Goal: Task Accomplishment & Management: Manage account settings

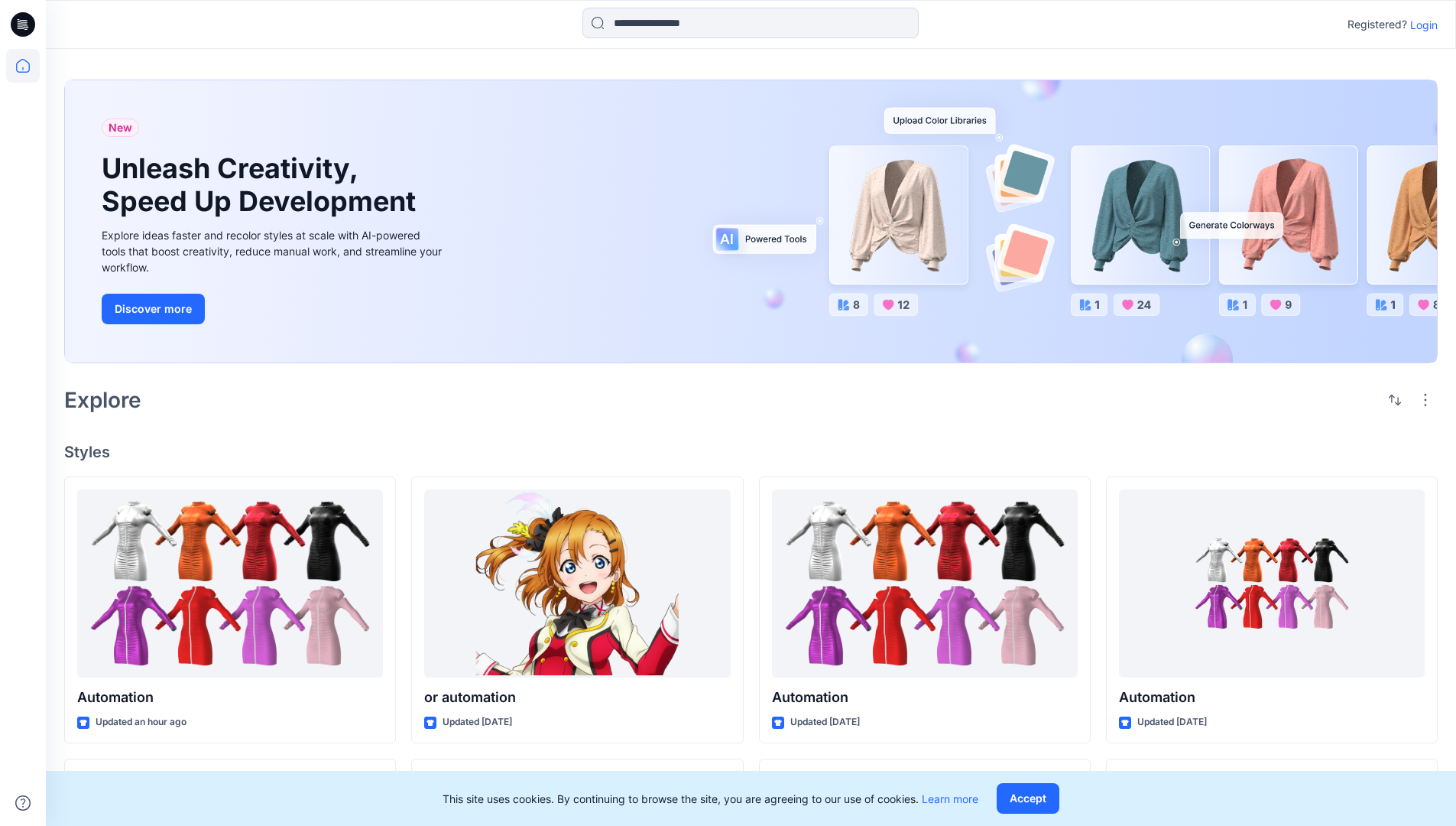
click at [1420, 24] on p "Login" at bounding box center [1424, 24] width 27 height 16
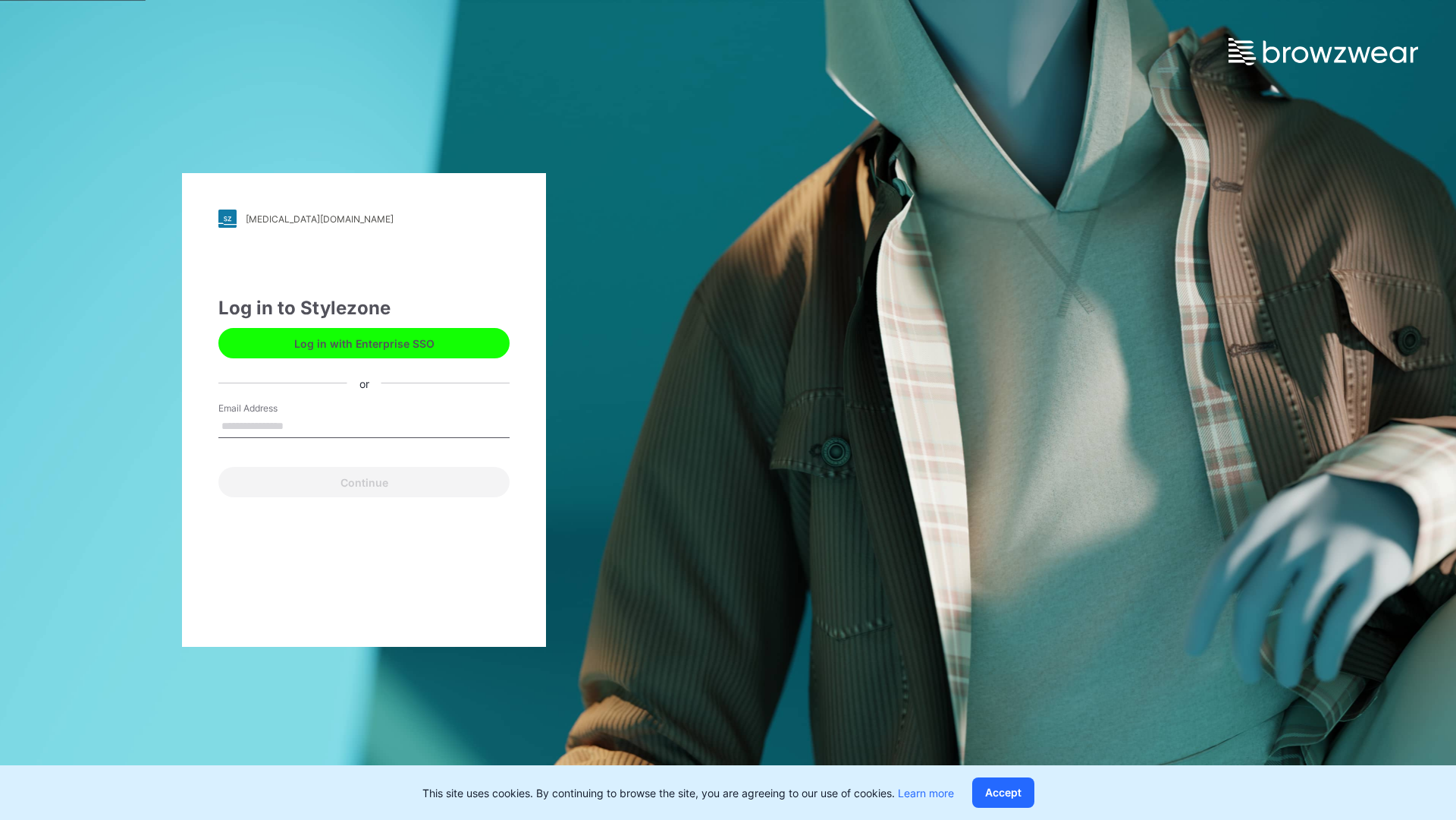
click at [299, 425] on input "Email Address" at bounding box center [364, 426] width 292 height 22
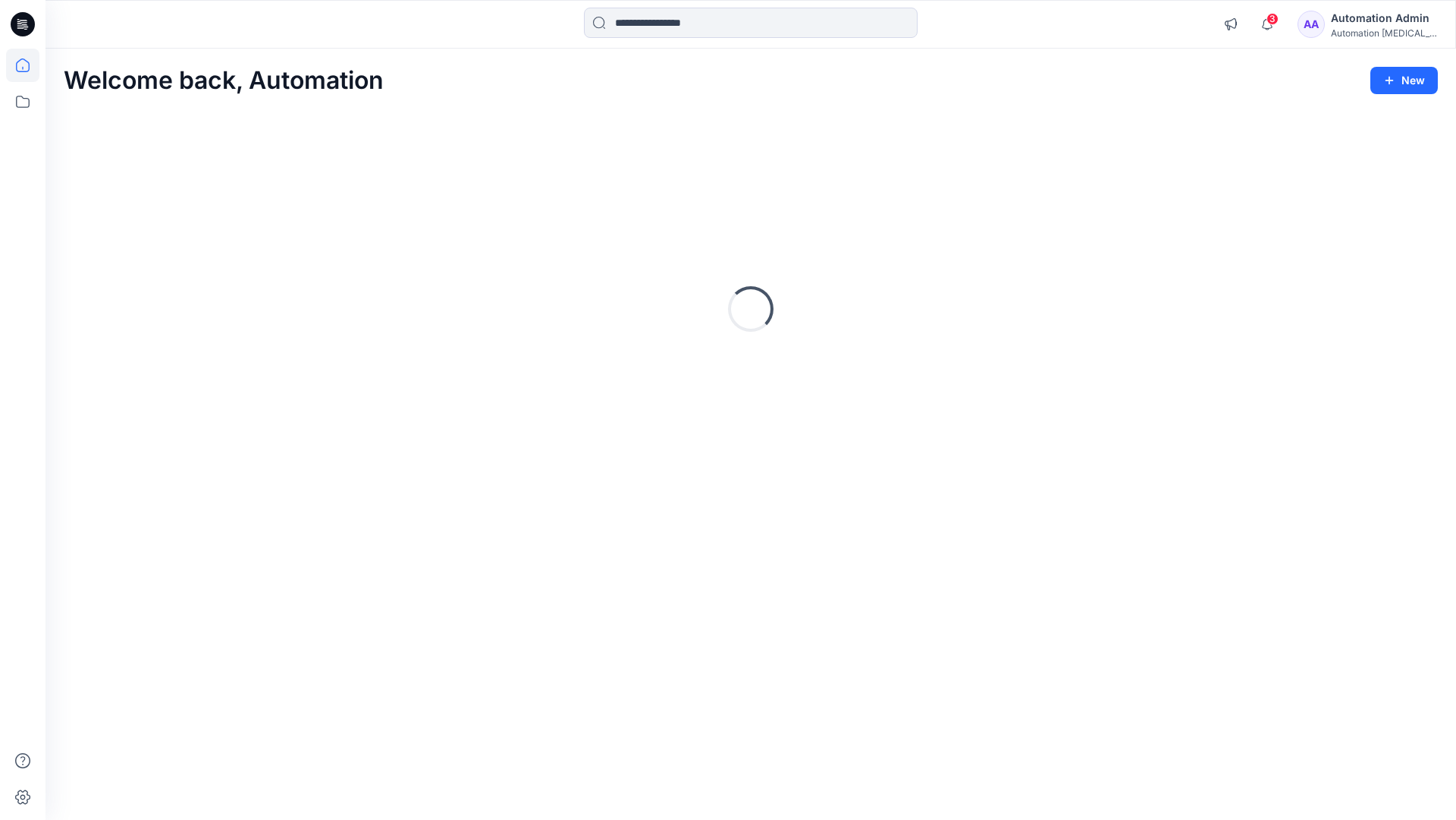
click at [29, 65] on icon at bounding box center [22, 65] width 14 height 14
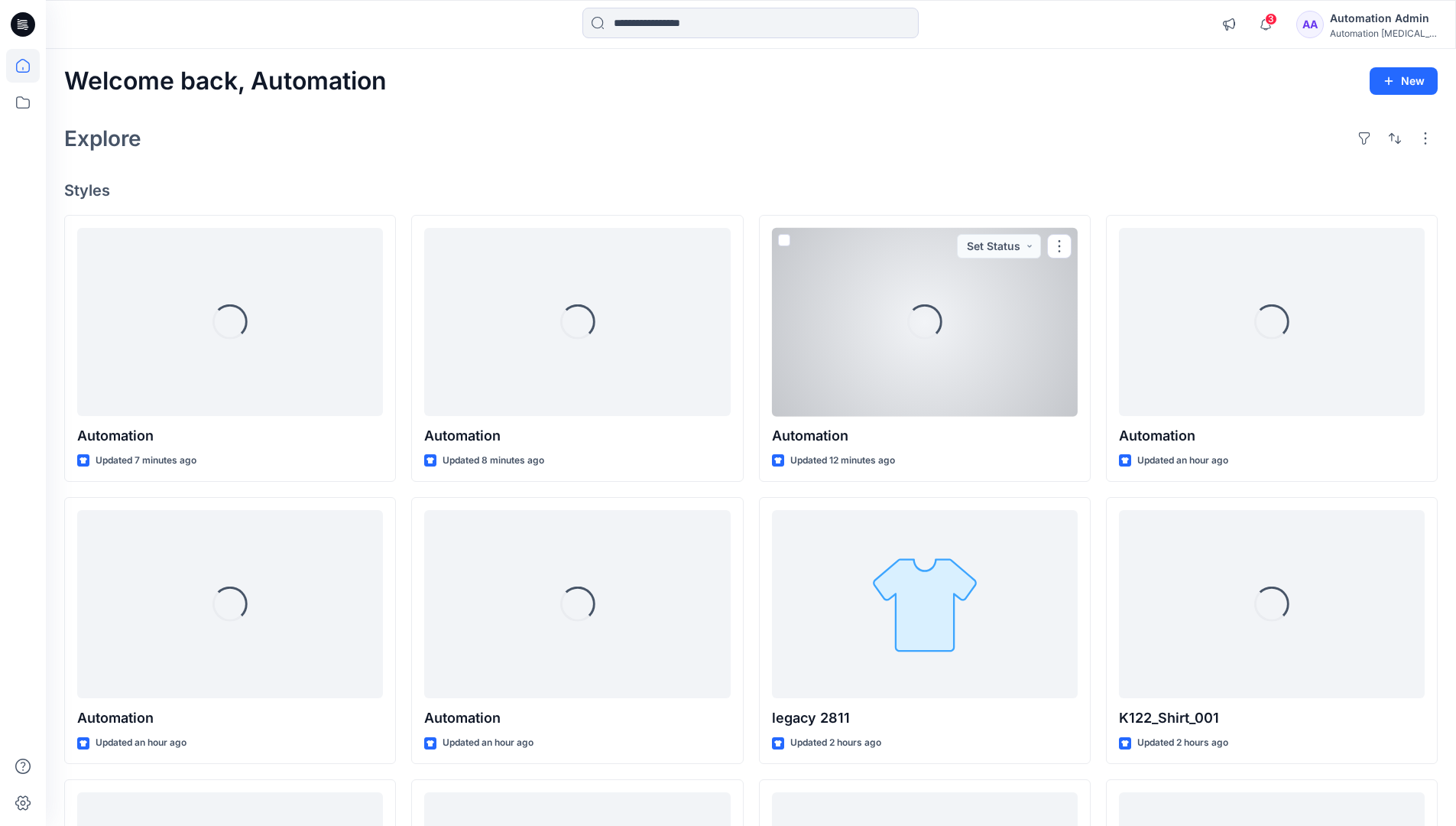
click at [1372, 26] on div "Automation Admin" at bounding box center [1383, 18] width 107 height 19
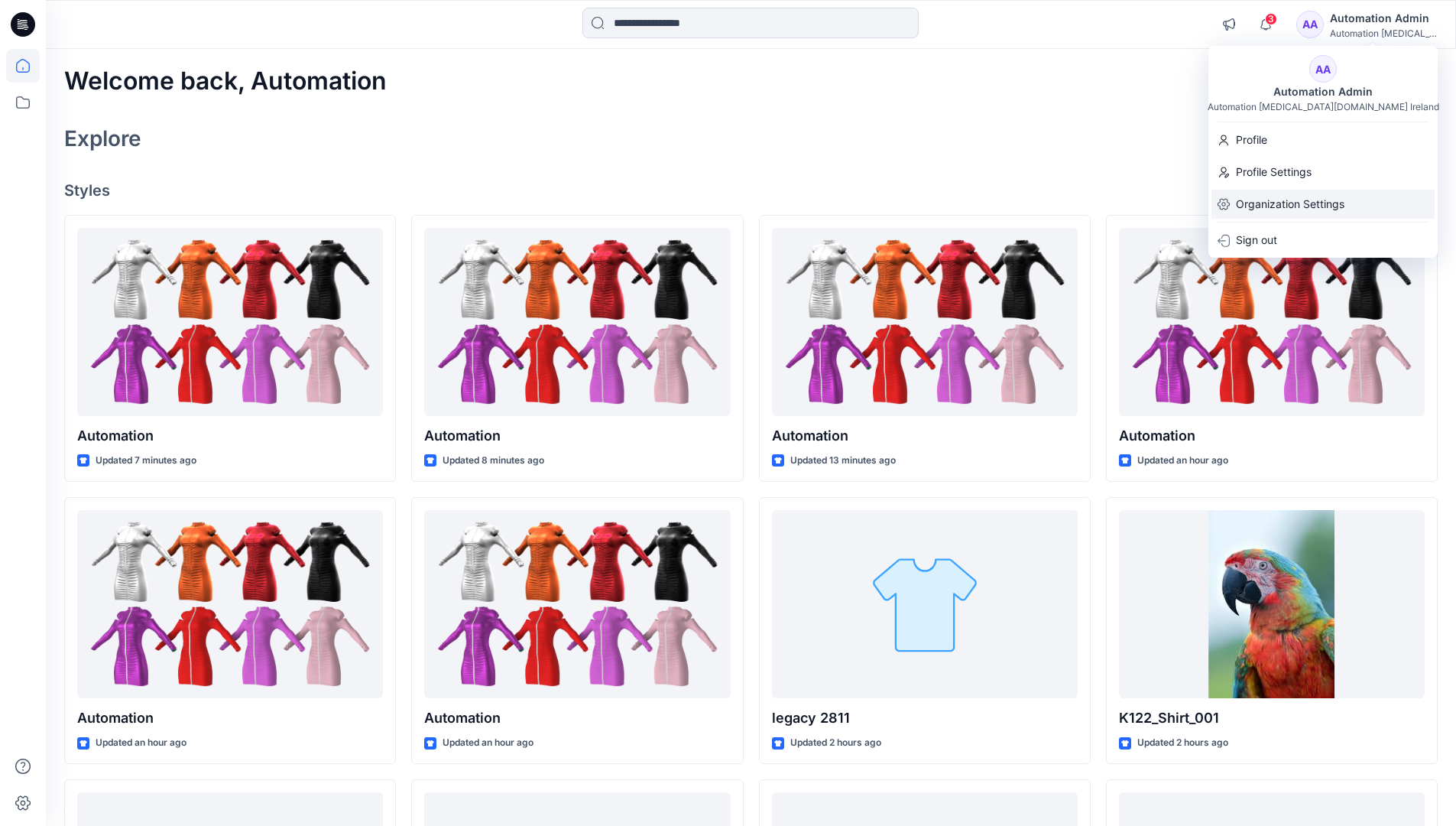
click at [1347, 200] on div "Organization Settings" at bounding box center [1322, 204] width 223 height 29
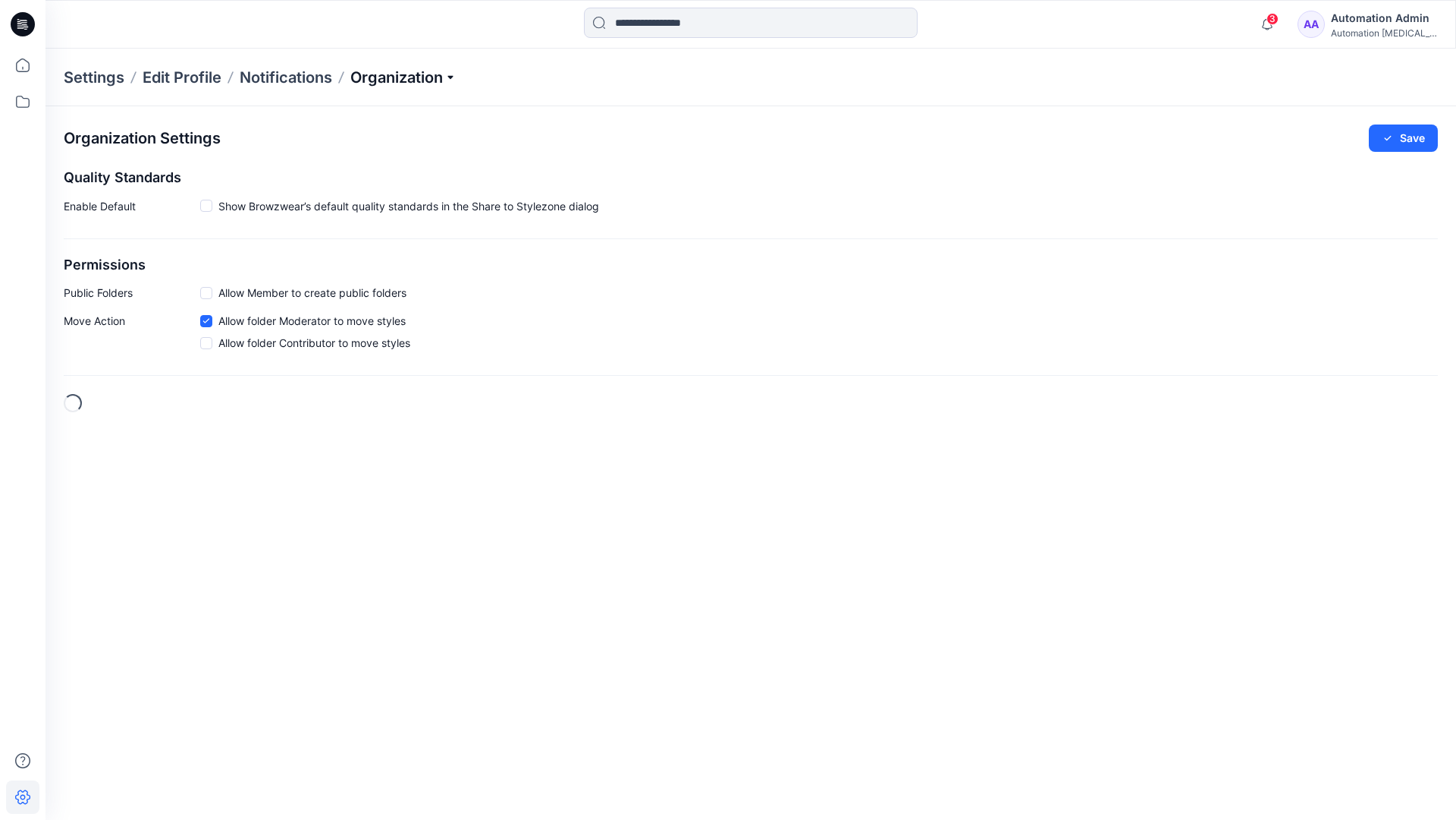
click at [444, 81] on p "Organization" at bounding box center [404, 78] width 107 height 21
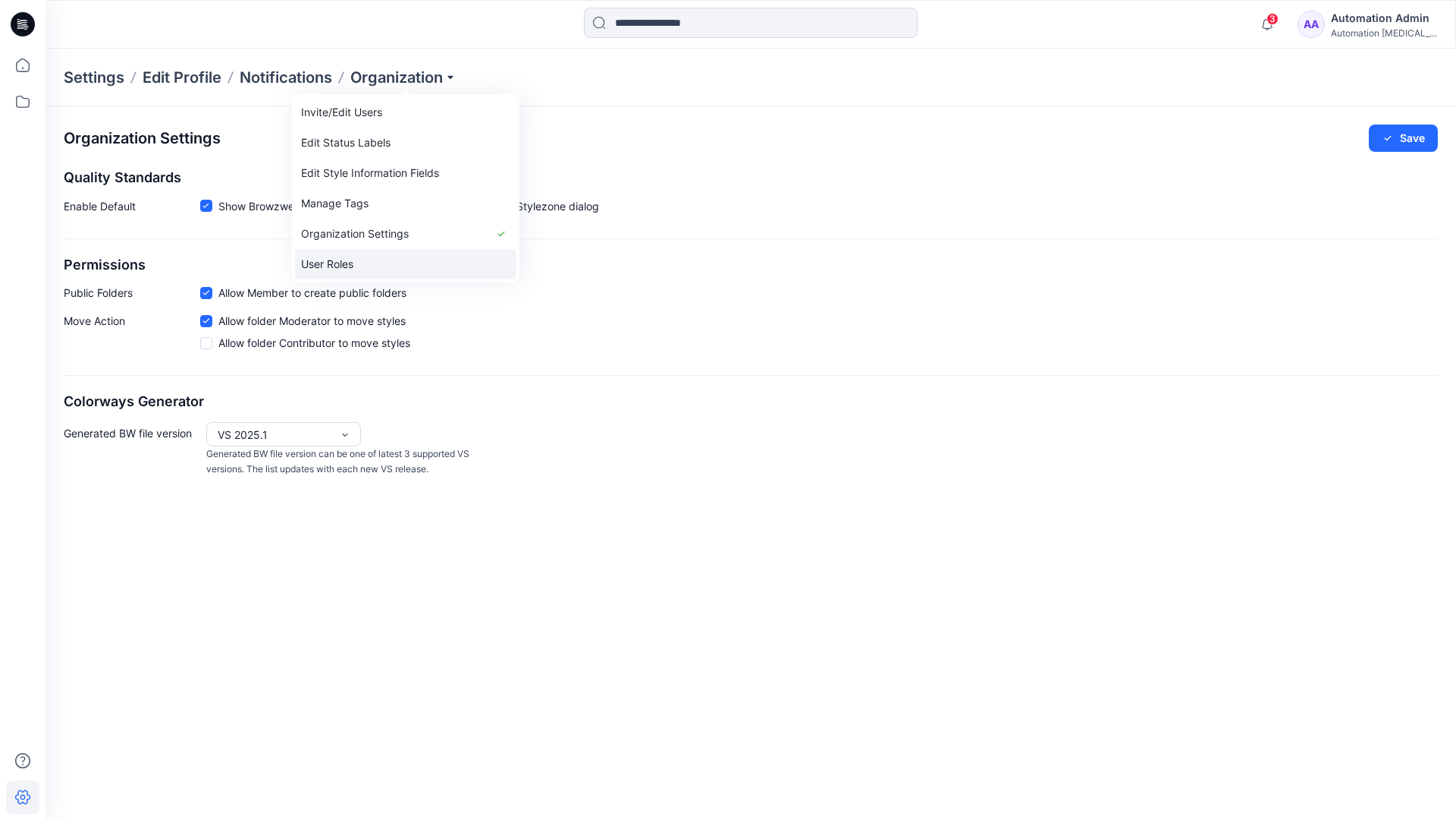
click at [344, 262] on link "User Roles" at bounding box center [406, 264] width 222 height 30
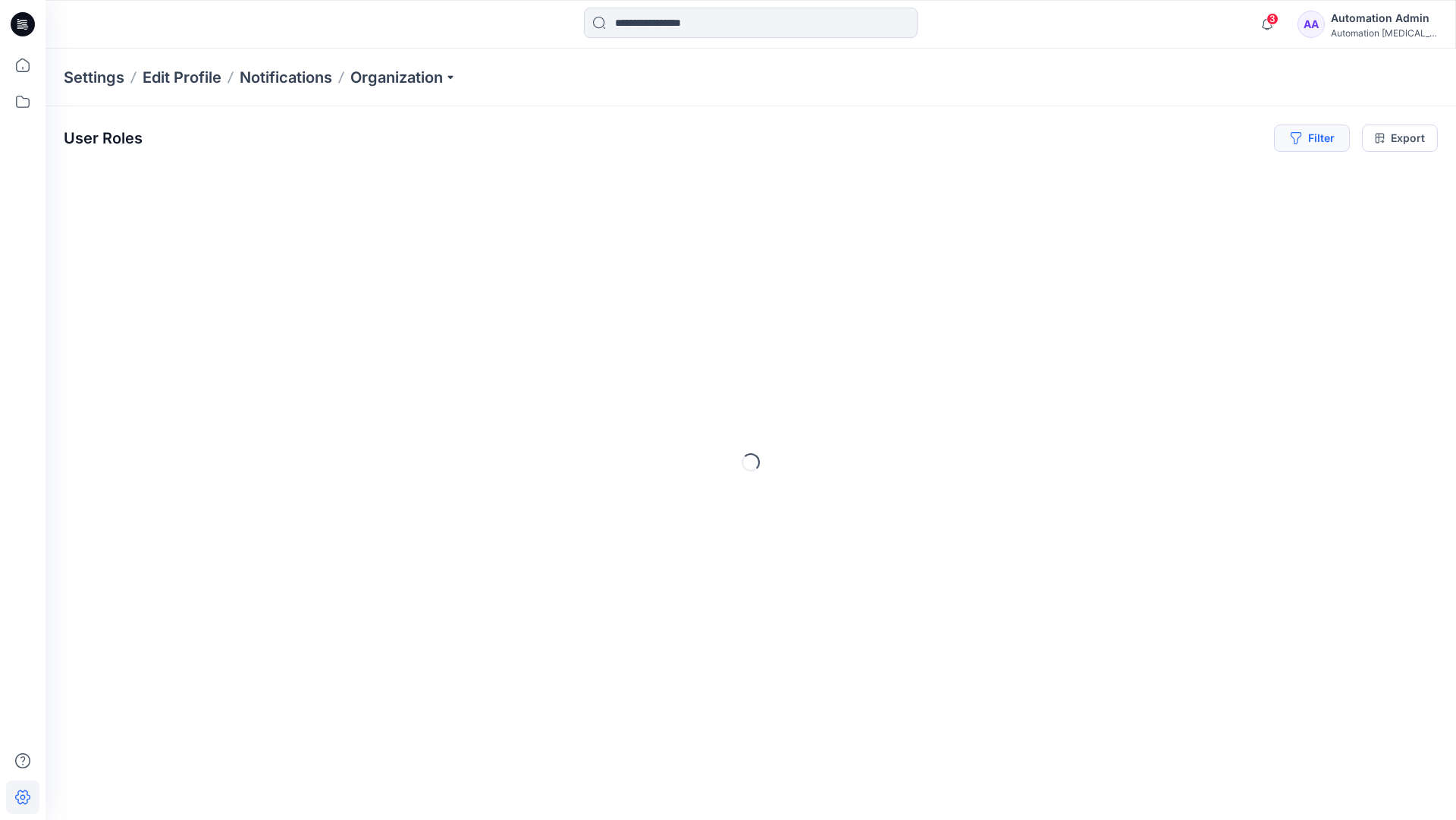
click at [1323, 143] on button "Filter" at bounding box center [1312, 138] width 76 height 27
click at [1120, 176] on div at bounding box center [1081, 179] width 156 height 19
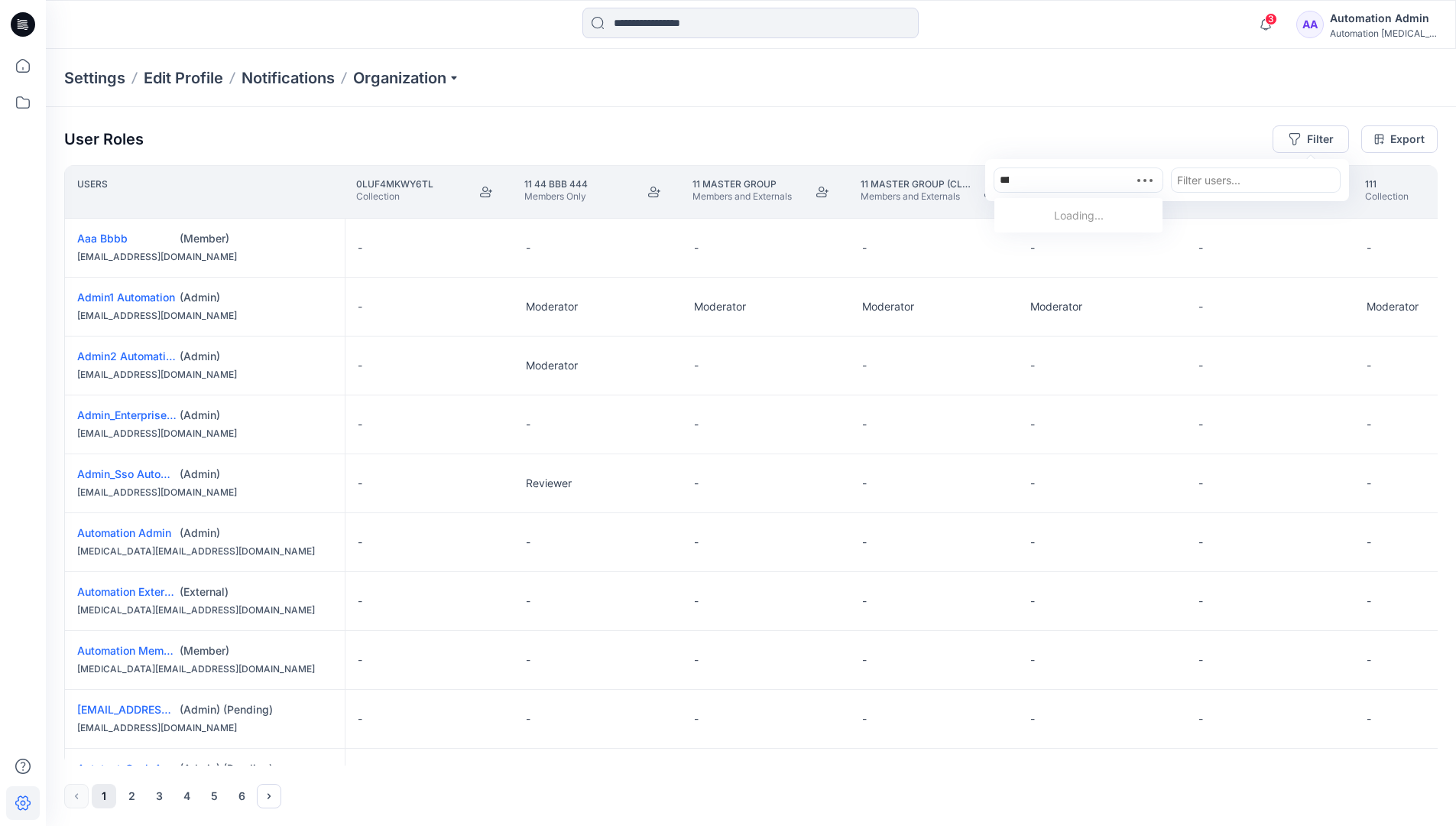
type input "**********"
click at [1095, 207] on div "Automation testim.io" at bounding box center [1077, 224] width 149 height 33
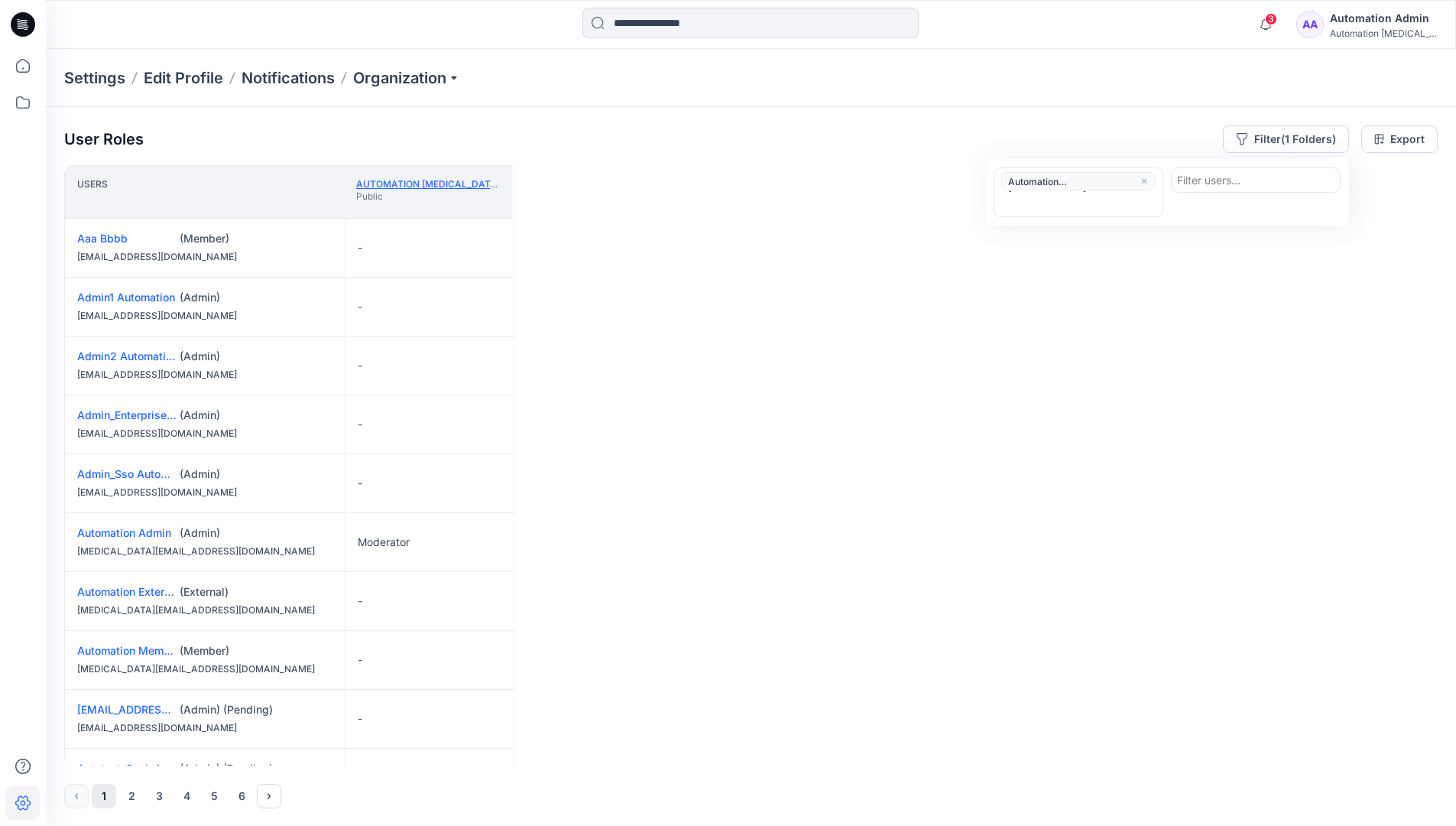
click at [455, 183] on link "Automation testim.io" at bounding box center [466, 184] width 221 height 12
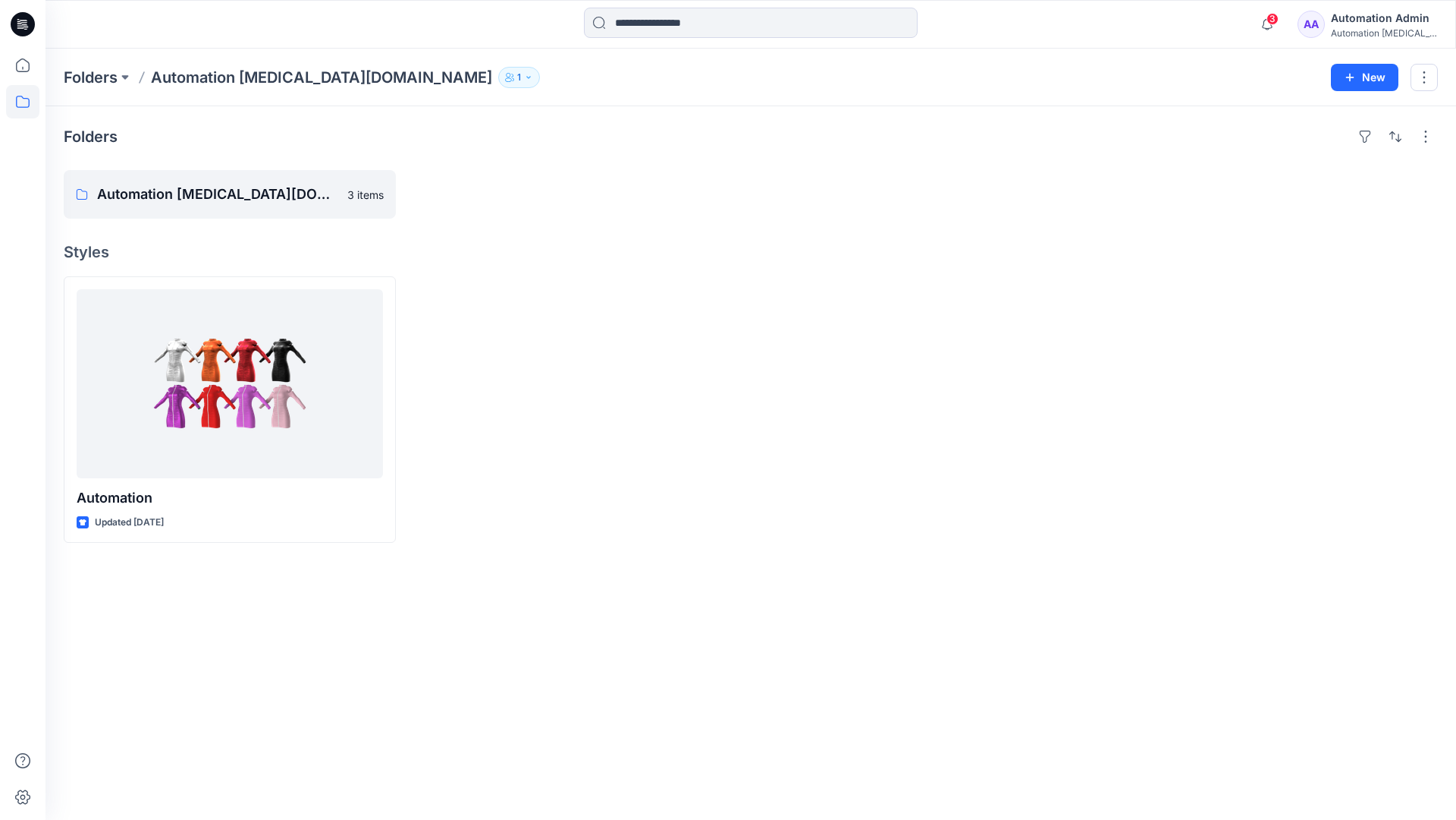
click at [1358, 27] on div "Automation testim..." at bounding box center [1384, 33] width 107 height 12
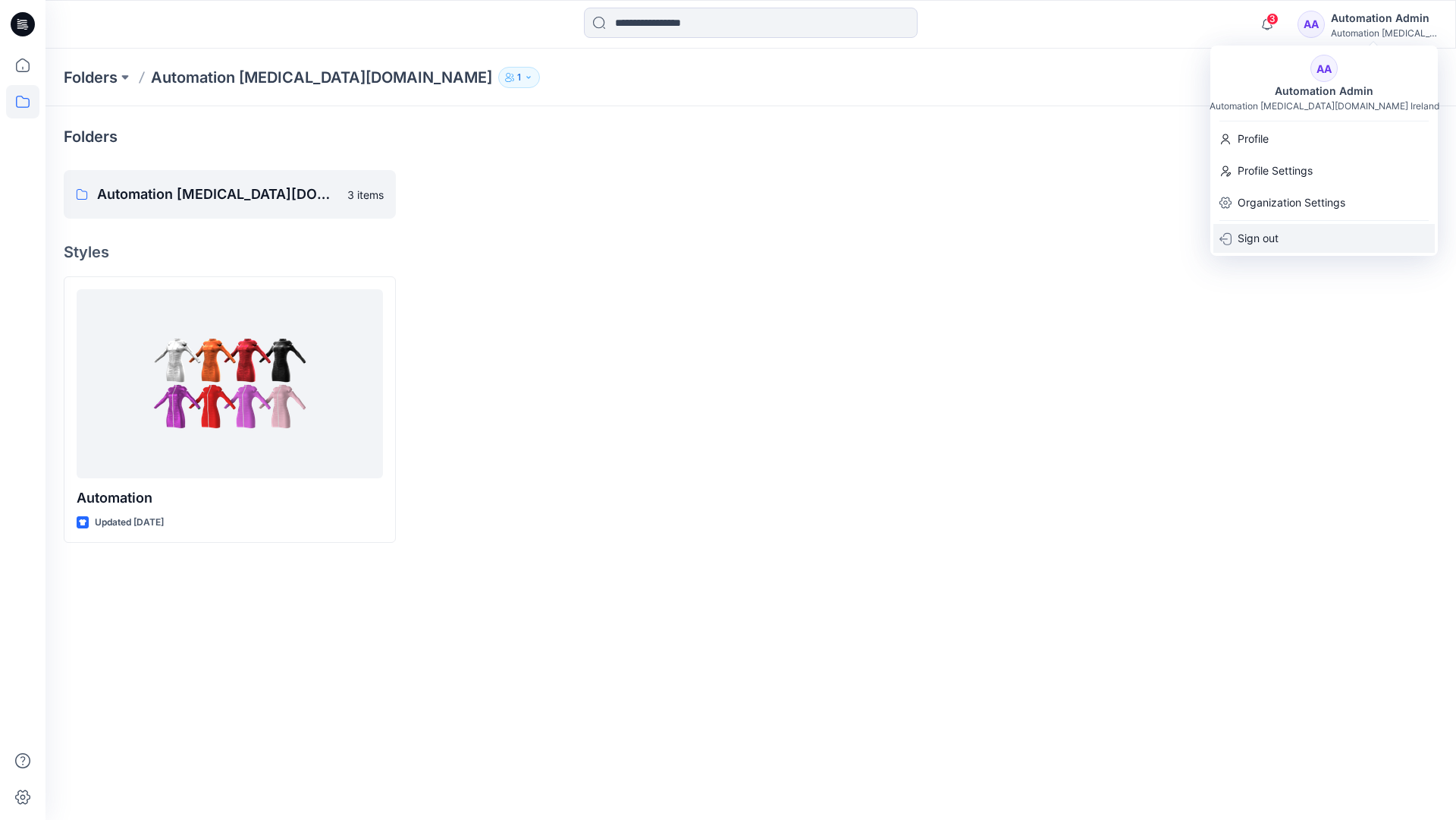
click at [1300, 236] on div "Sign out" at bounding box center [1324, 238] width 222 height 29
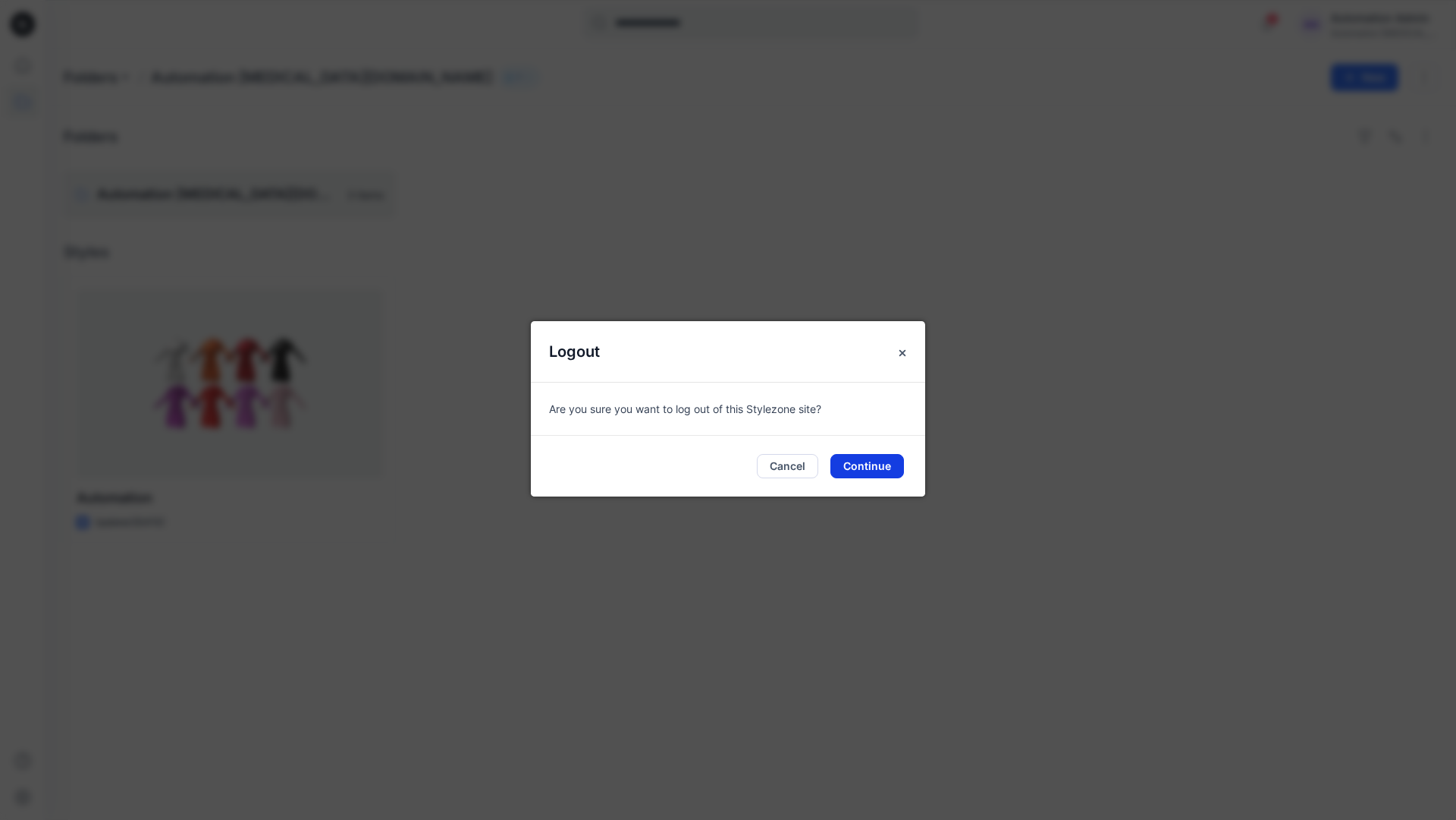
click at [903, 458] on button "Continue" at bounding box center [867, 465] width 74 height 24
